Goal: Task Accomplishment & Management: Use online tool/utility

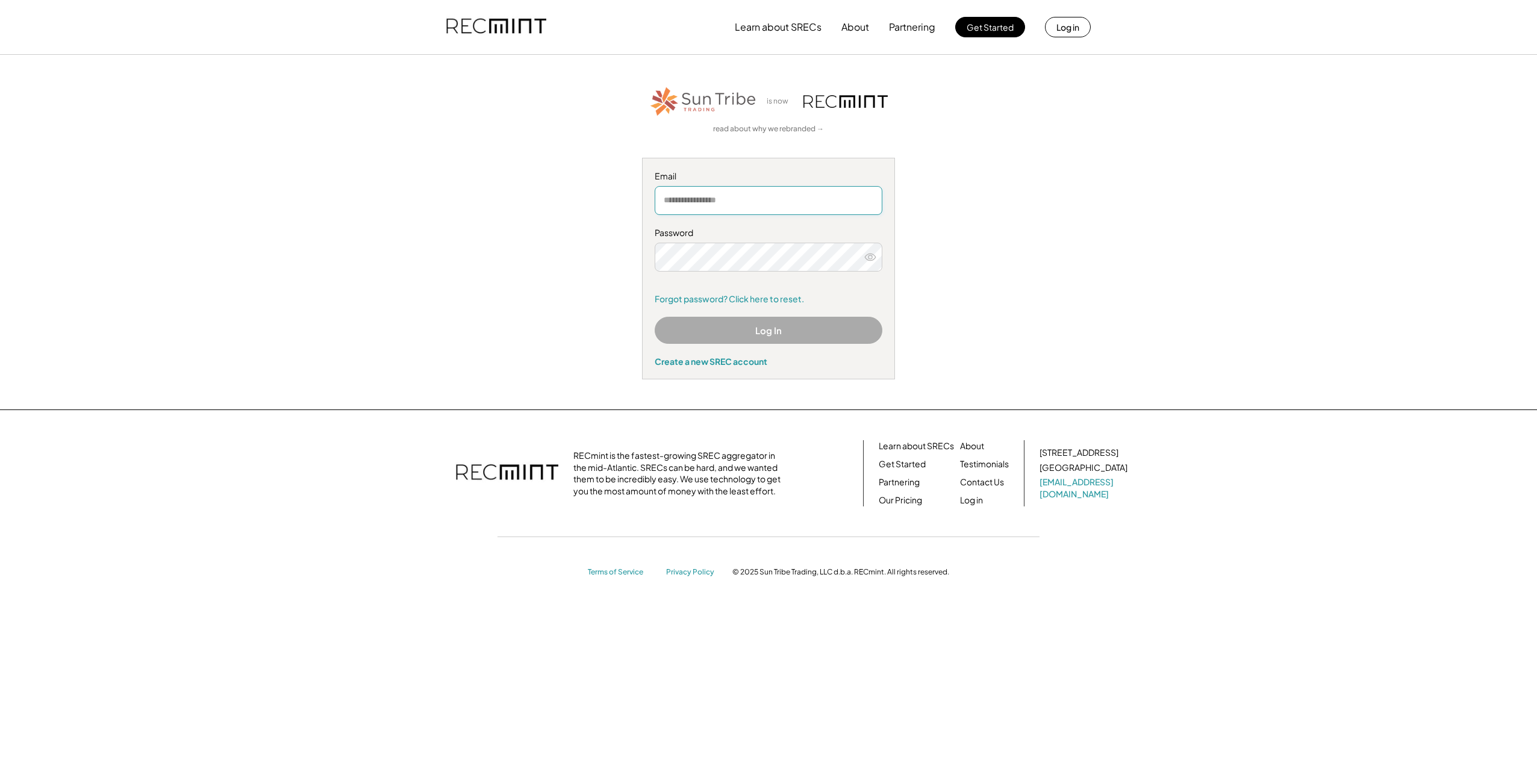
click at [703, 199] on input "email" at bounding box center [768, 200] width 228 height 29
type input "**********"
click at [739, 331] on button "Log In" at bounding box center [768, 330] width 228 height 27
click at [377, 294] on div "**********" at bounding box center [768, 392] width 1537 height 784
click at [870, 256] on icon at bounding box center [870, 257] width 12 height 12
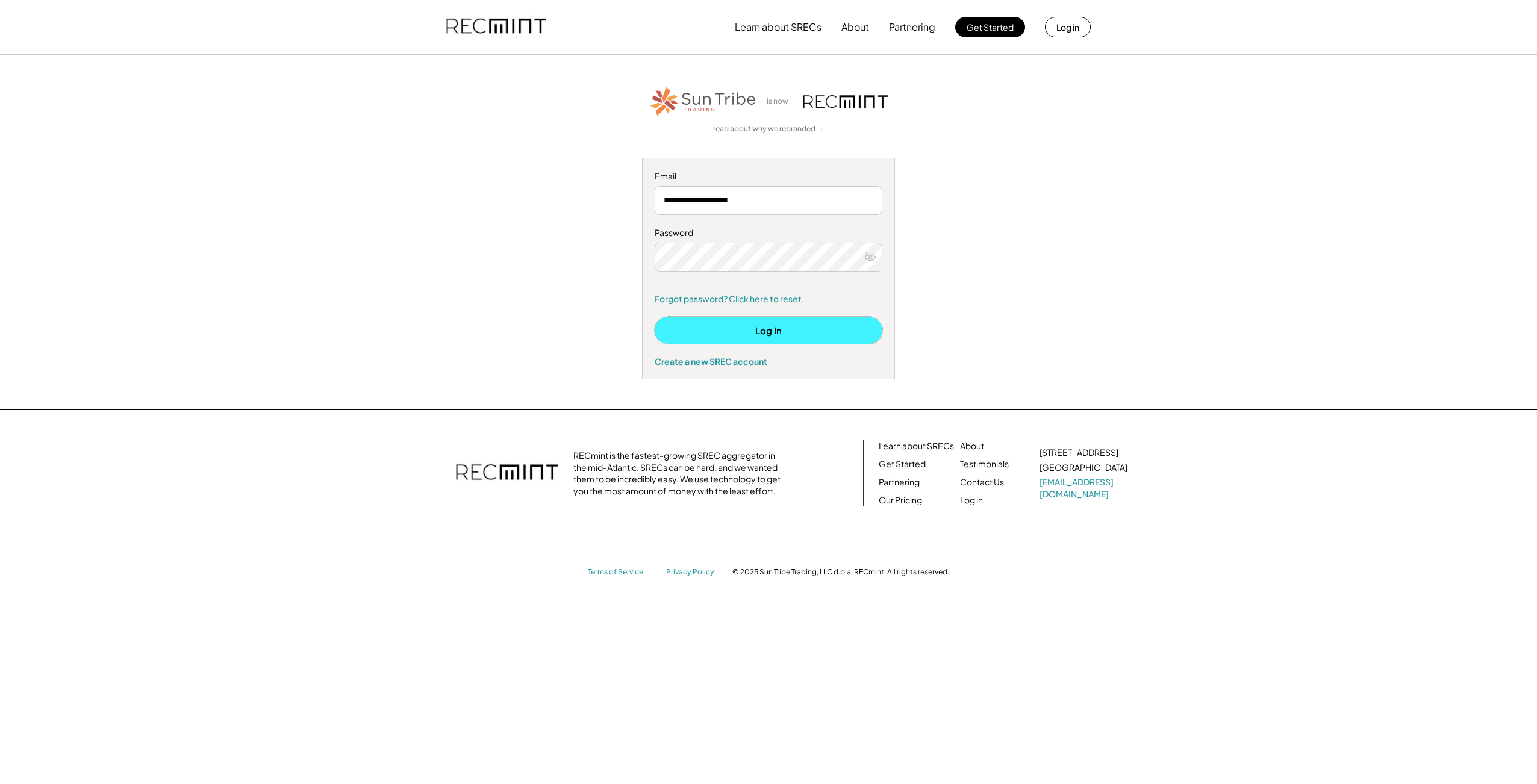
click at [755, 333] on button "Log In" at bounding box center [768, 330] width 228 height 27
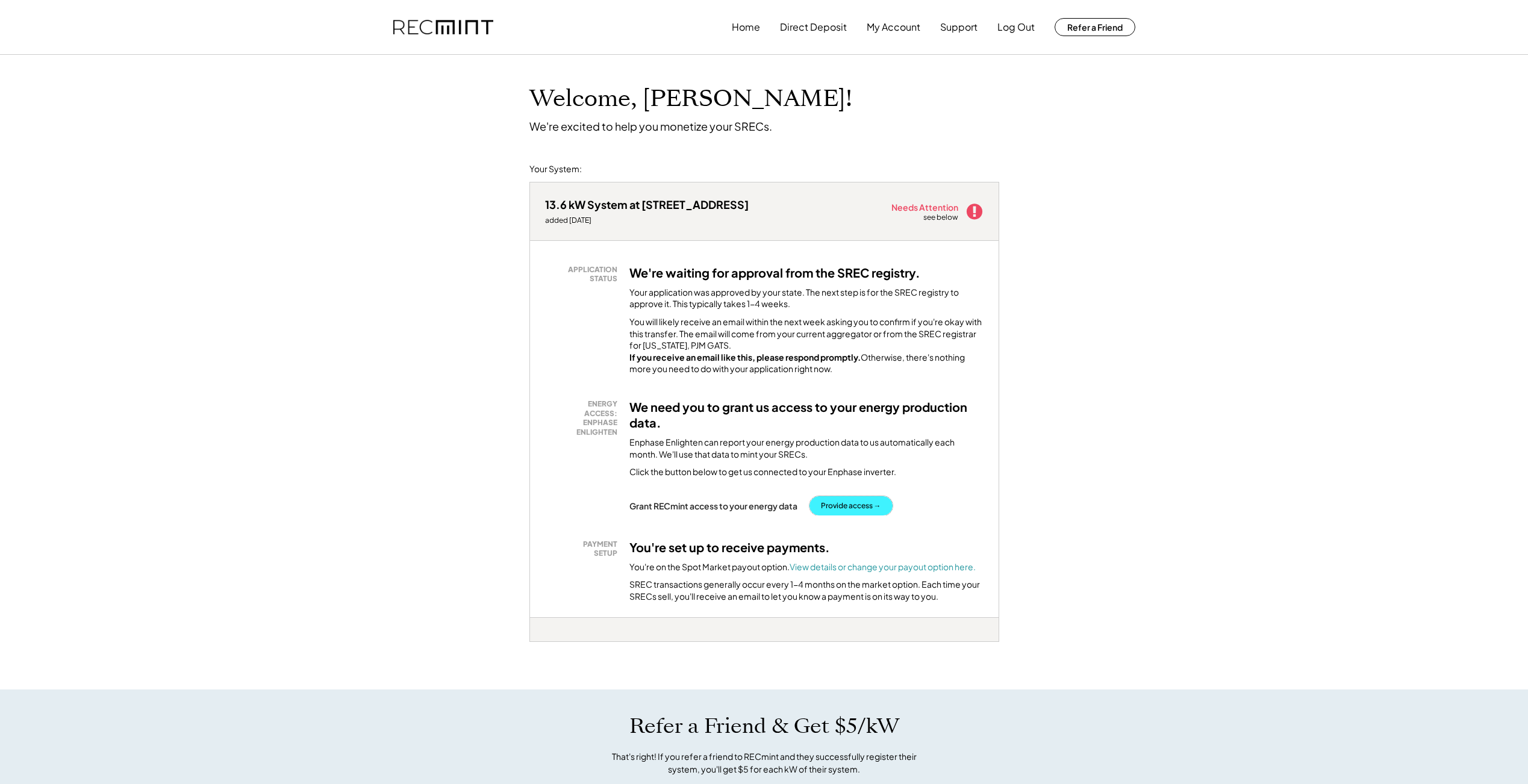
click at [860, 516] on button "Provide access →" at bounding box center [850, 506] width 83 height 19
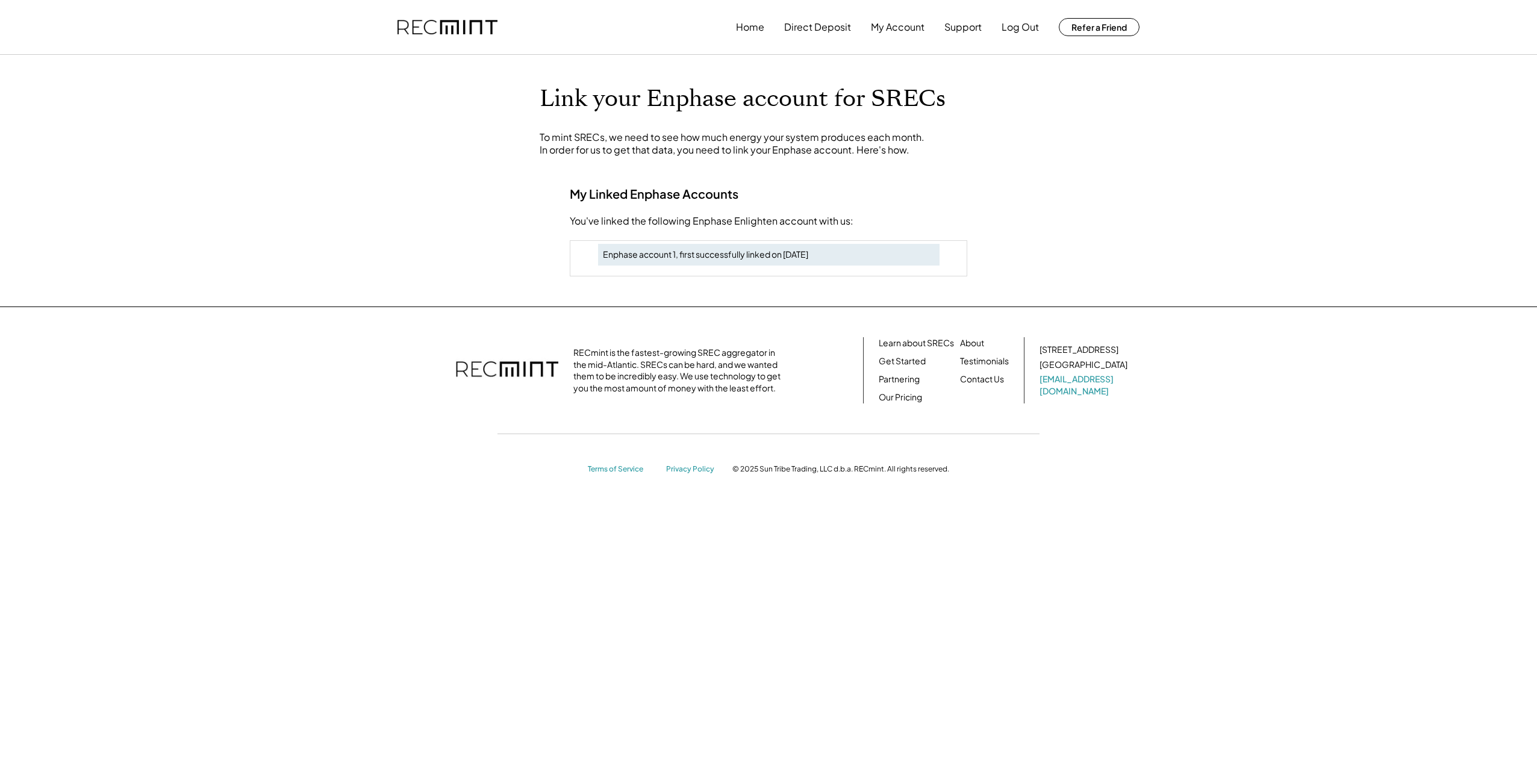
click at [760, 260] on div "Enphase account 1, first successfully linked on [DATE]" at bounding box center [769, 254] width 332 height 12
click at [758, 157] on div "Home Direct Deposit My Account Support Log Out Refer a Friend Link your Enphase…" at bounding box center [768, 392] width 1537 height 784
click at [752, 23] on button "Home" at bounding box center [750, 26] width 28 height 24
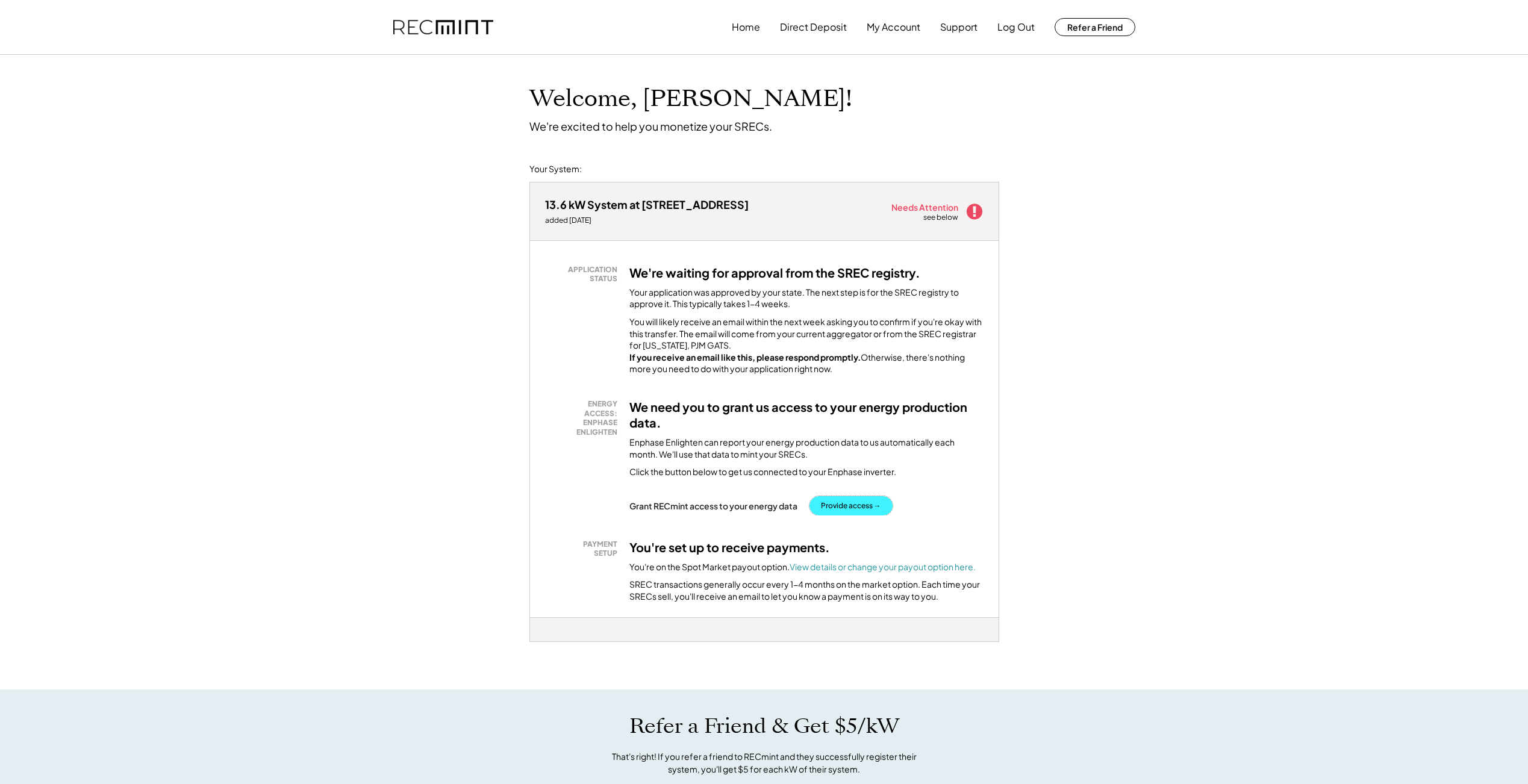
click at [844, 516] on button "Provide access →" at bounding box center [850, 506] width 83 height 19
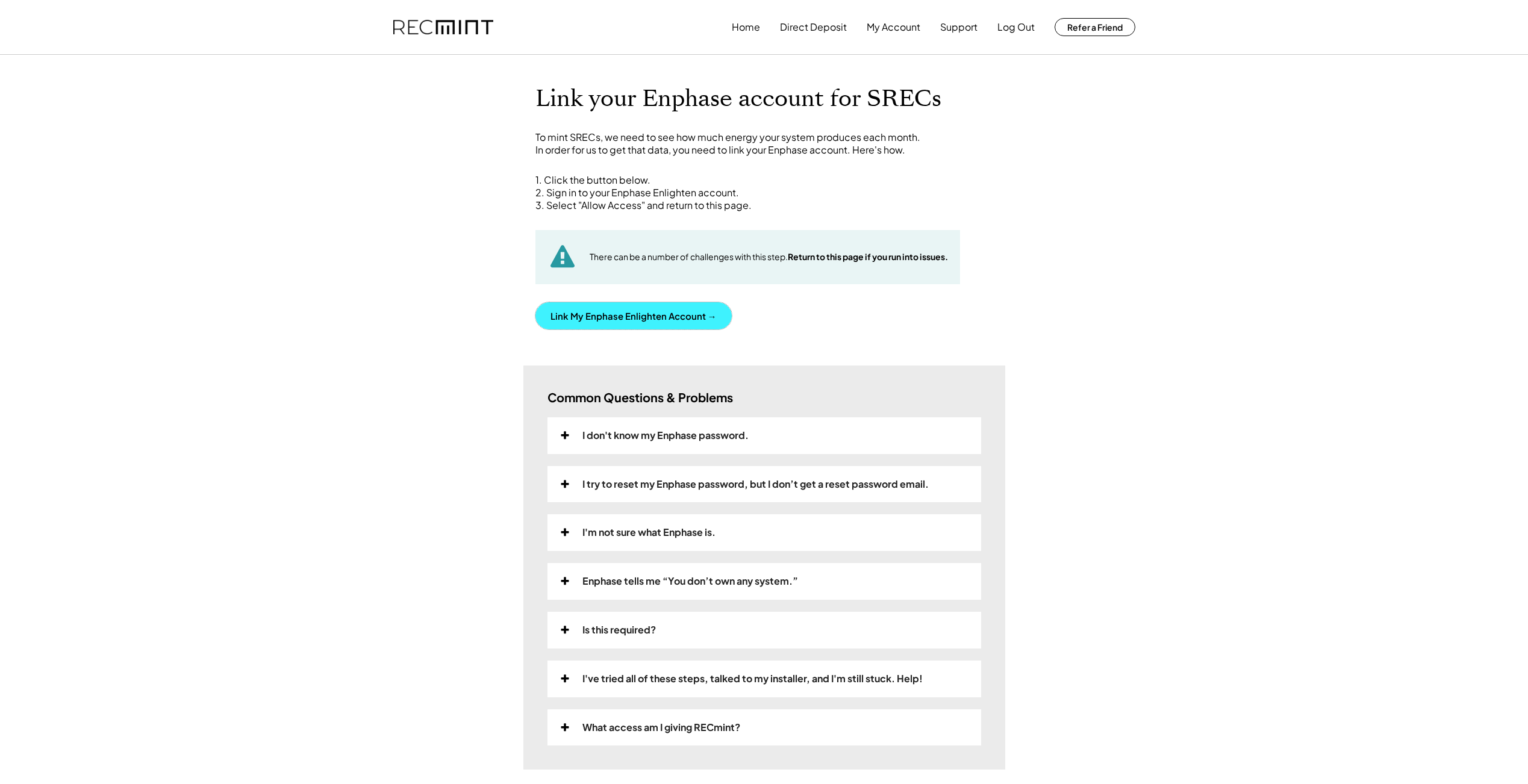
click at [600, 317] on button "Link My Enphase Enlighten Account →" at bounding box center [633, 316] width 196 height 27
